Goal: Task Accomplishment & Management: Manage account settings

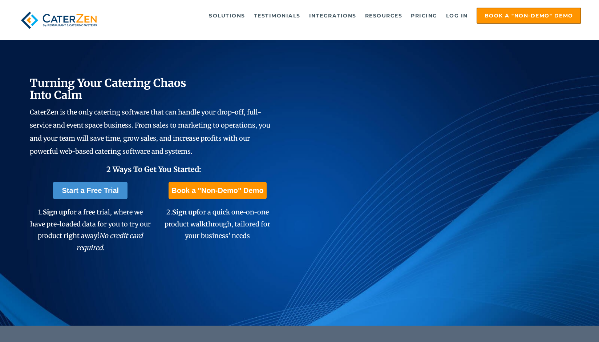
click at [460, 19] on link "Log in" at bounding box center [456, 15] width 29 height 15
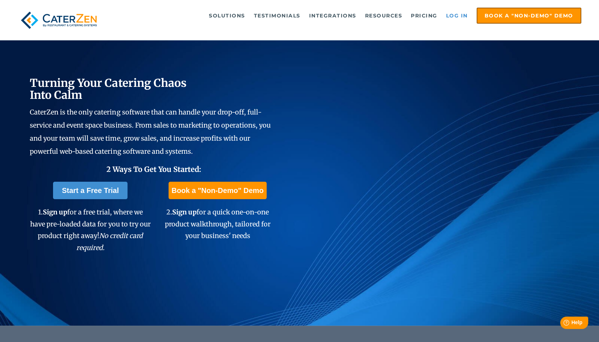
click at [450, 13] on link "Log in" at bounding box center [456, 15] width 29 height 15
click at [451, 14] on link "Log in" at bounding box center [456, 15] width 29 height 15
